Goal: Understand process/instructions: Learn how to perform a task or action

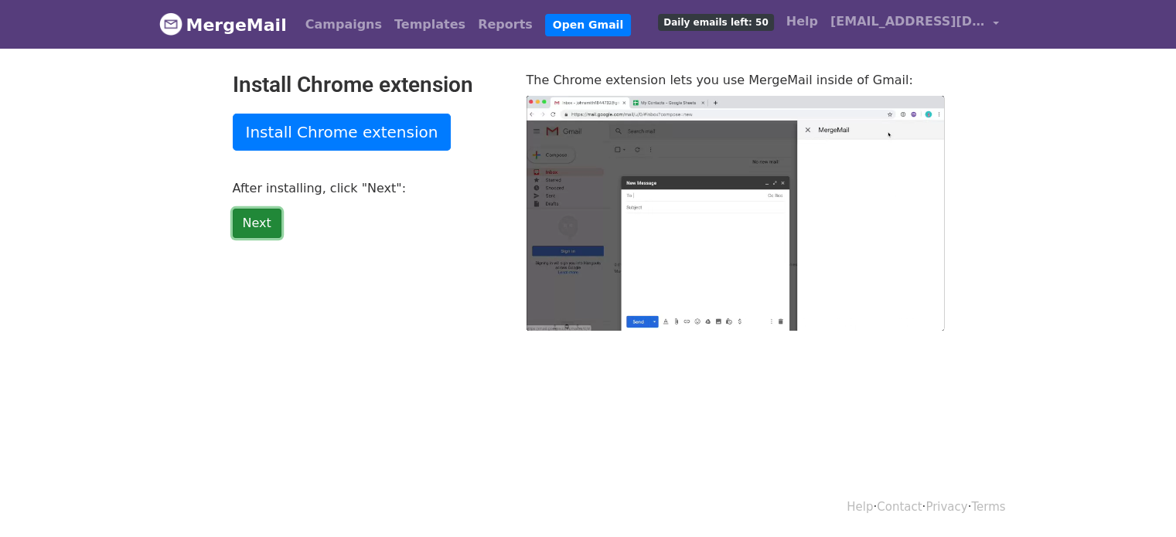
click at [247, 219] on link "Next" at bounding box center [257, 223] width 49 height 29
type input "0.87"
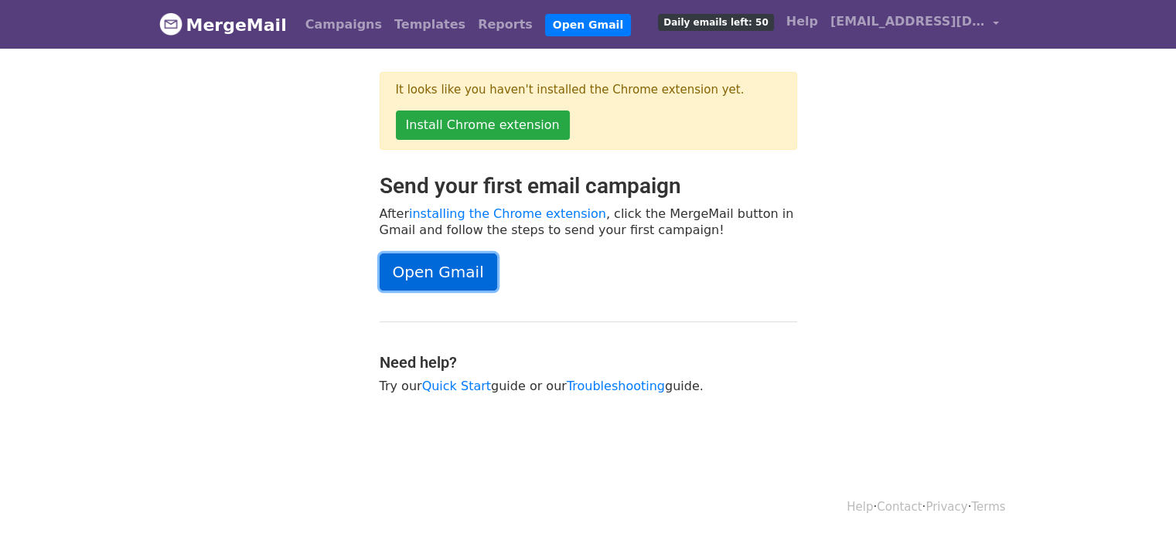
click at [442, 268] on link "Open Gmail" at bounding box center [439, 272] width 118 height 37
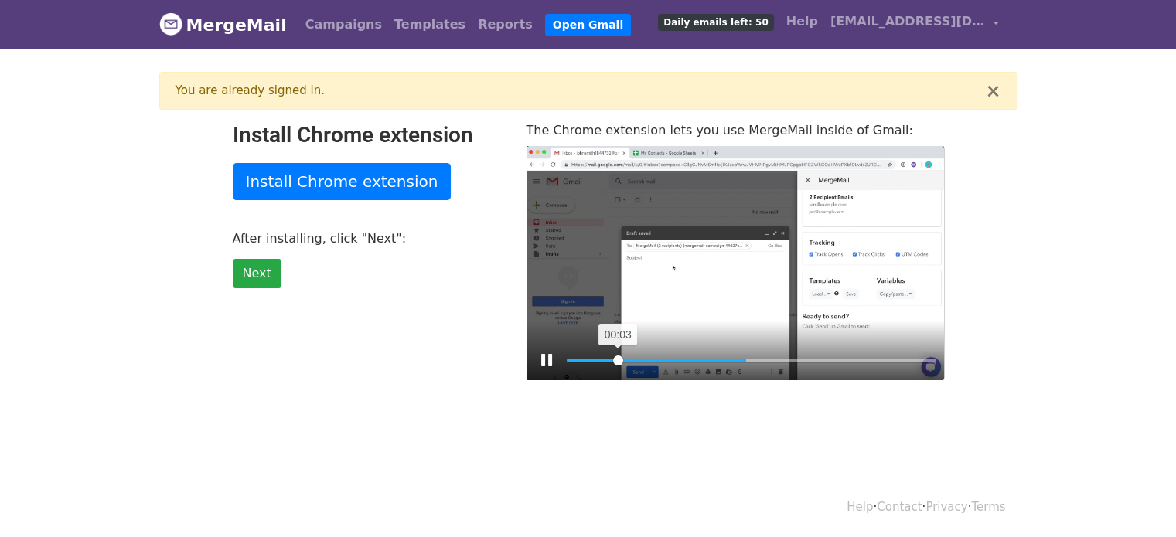
click at [618, 361] on input "Seek" at bounding box center [752, 360] width 370 height 15
click at [593, 360] on input "Seek" at bounding box center [752, 360] width 370 height 15
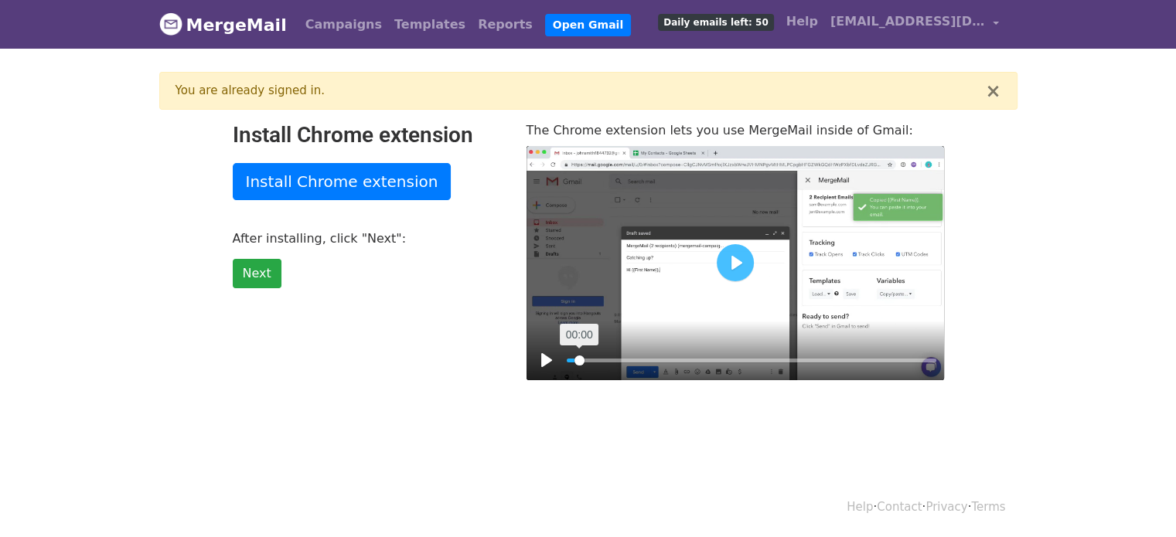
click at [579, 361] on input "Seek" at bounding box center [752, 360] width 370 height 15
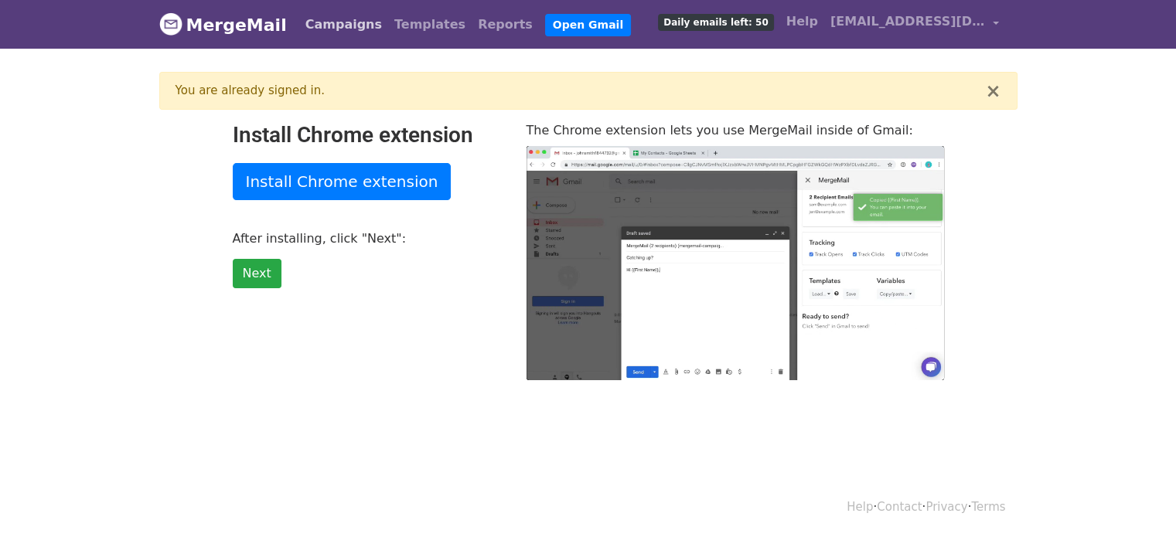
type input "24.23"
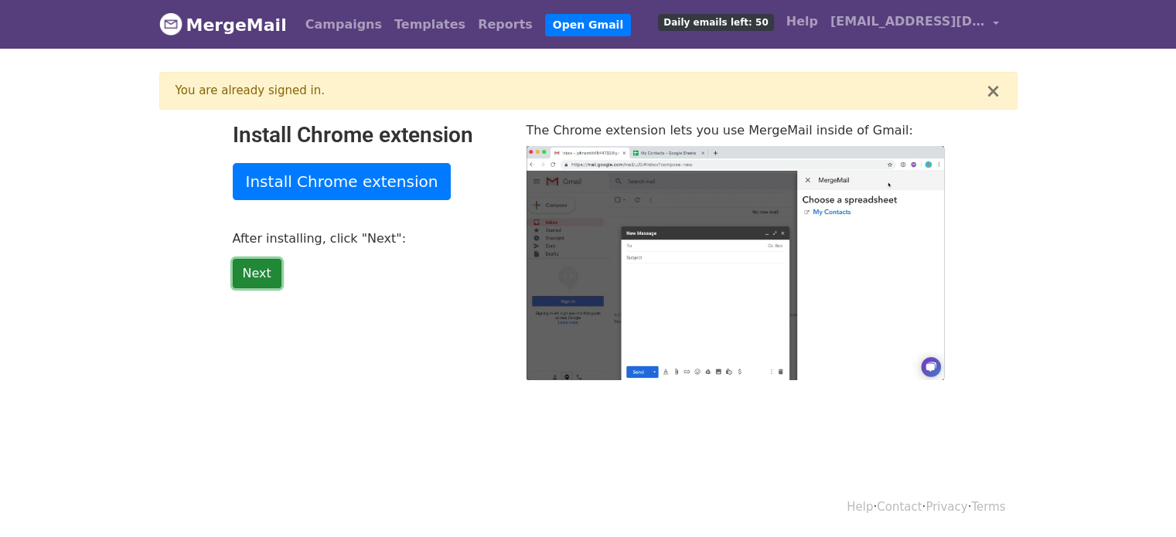
click at [254, 269] on link "Next" at bounding box center [257, 273] width 49 height 29
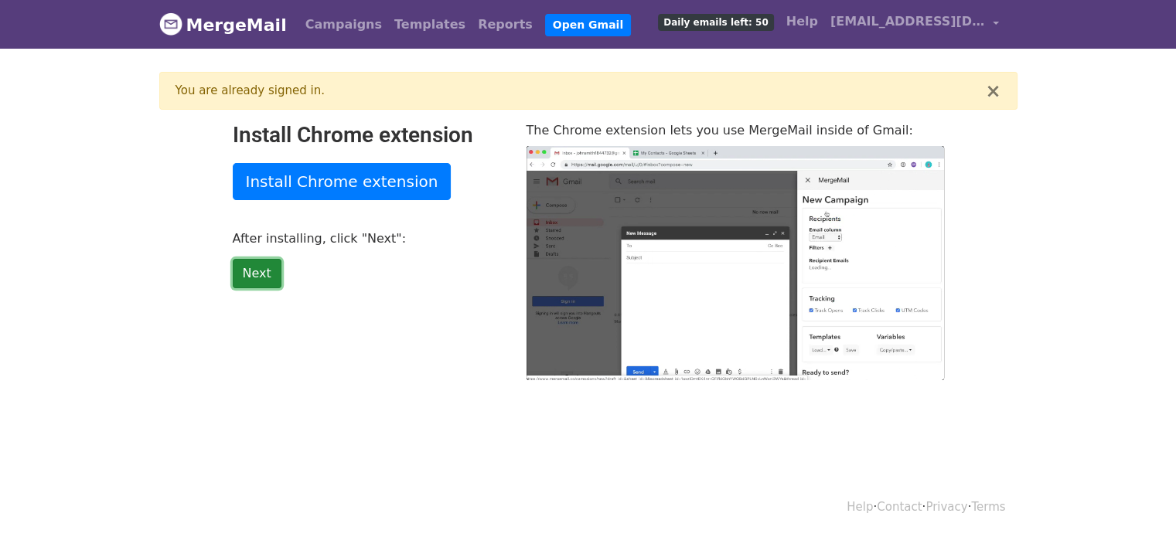
type input "14.96"
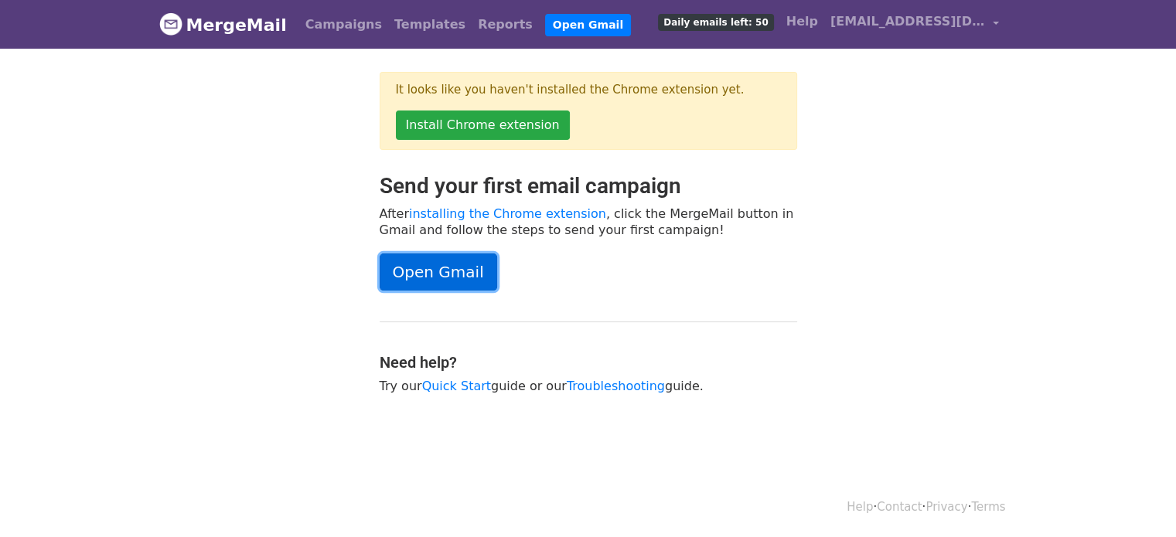
click at [452, 261] on link "Open Gmail" at bounding box center [439, 272] width 118 height 37
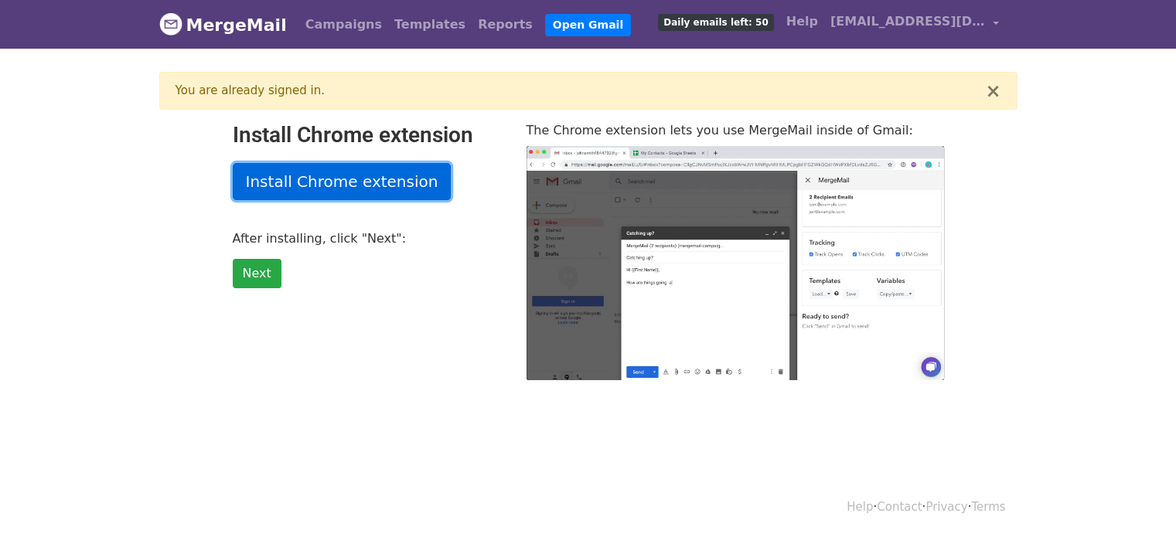
click at [334, 190] on link "Install Chrome extension" at bounding box center [342, 181] width 219 height 37
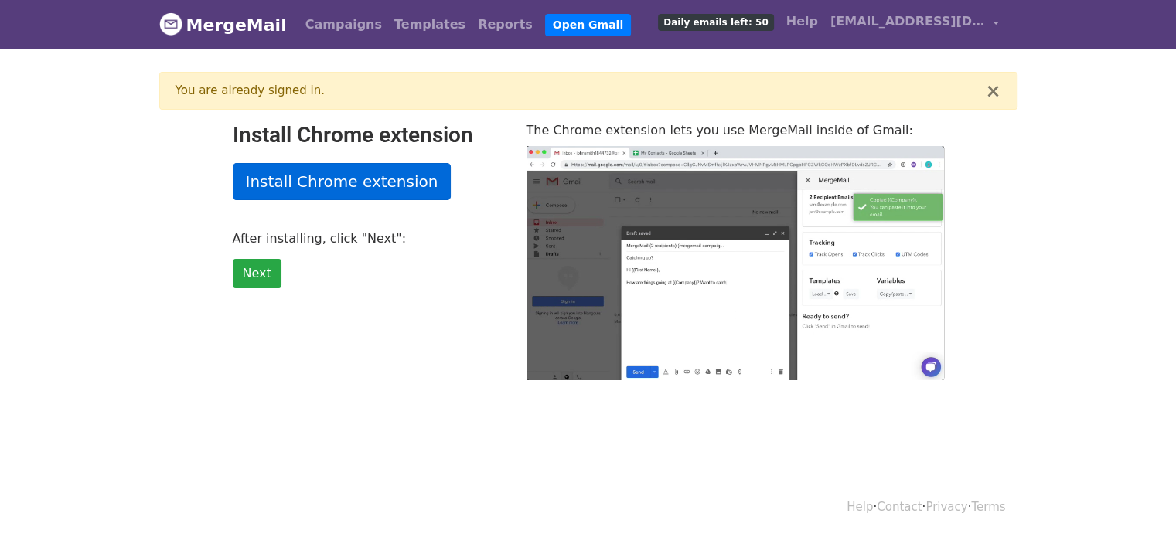
type input "9.89"
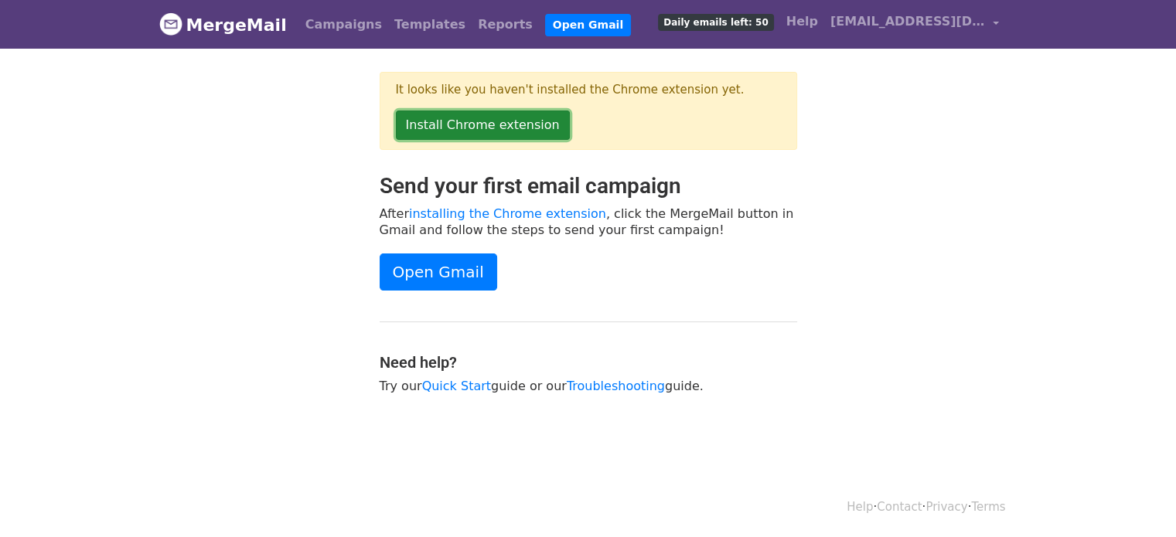
click at [467, 126] on link "Install Chrome extension" at bounding box center [483, 125] width 174 height 29
